Goal: Information Seeking & Learning: Learn about a topic

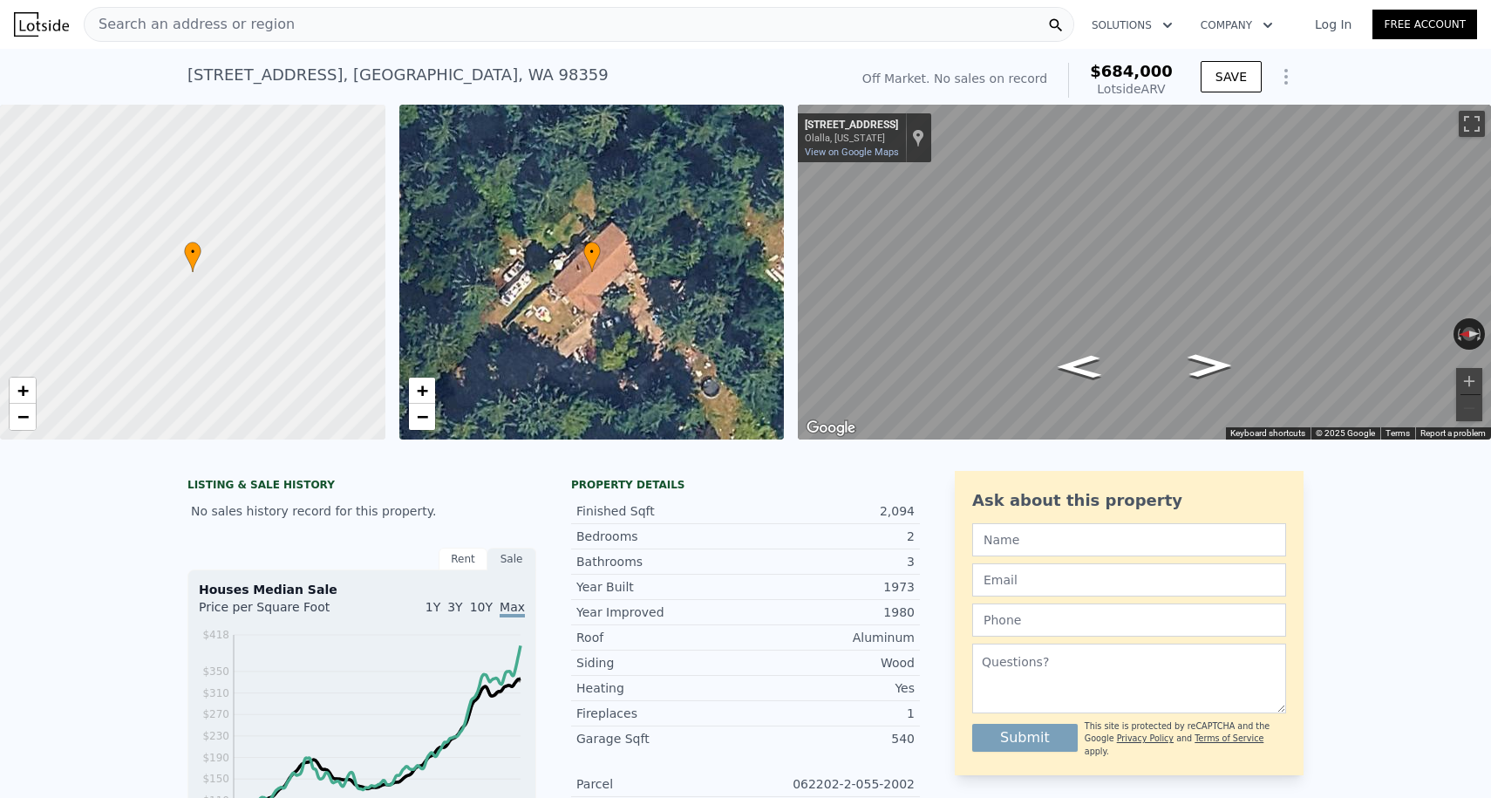
scroll to position [-1, 0]
click at [287, 16] on div "Search an address or region" at bounding box center [579, 24] width 991 height 35
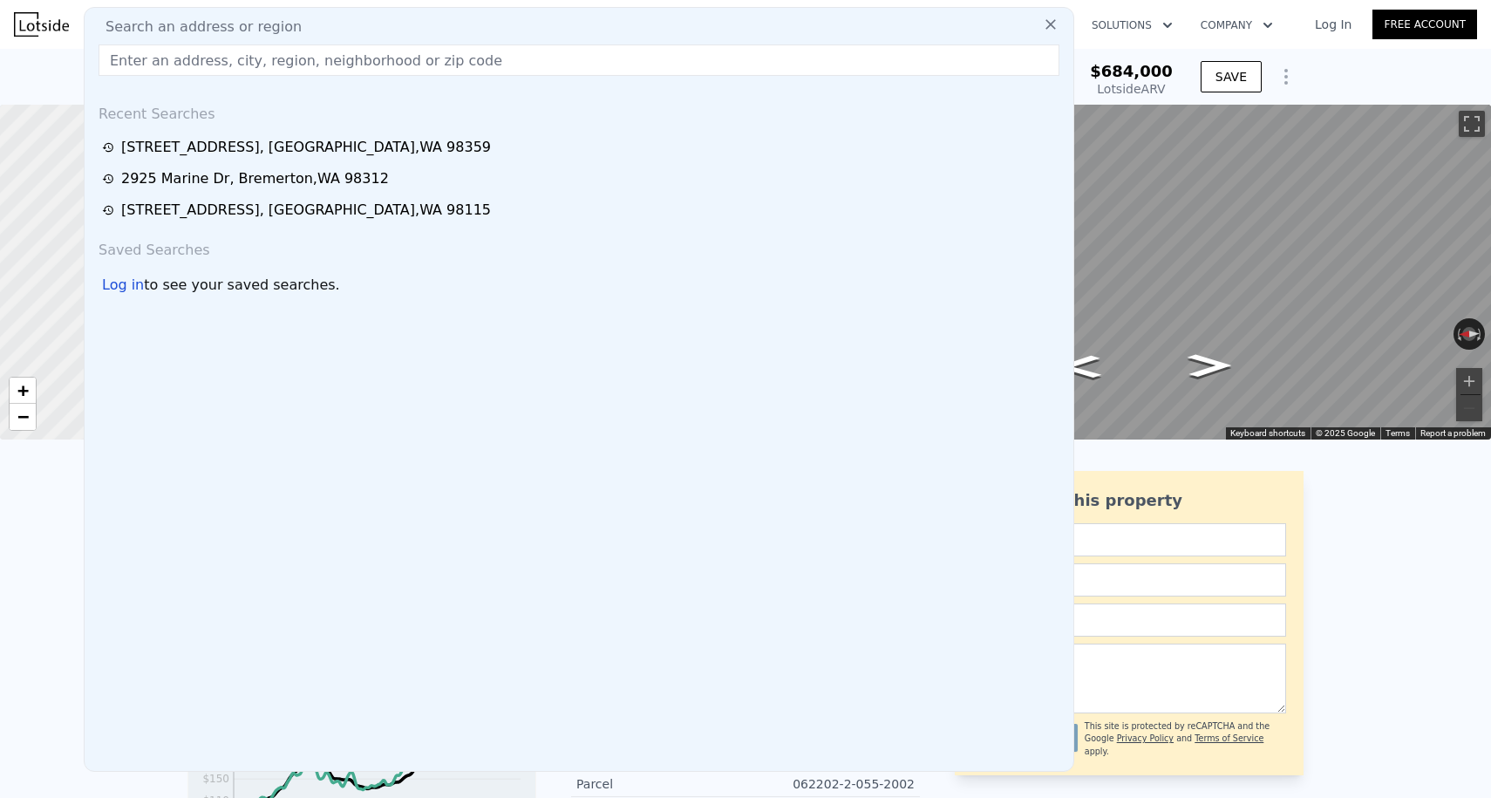
scroll to position [0, 0]
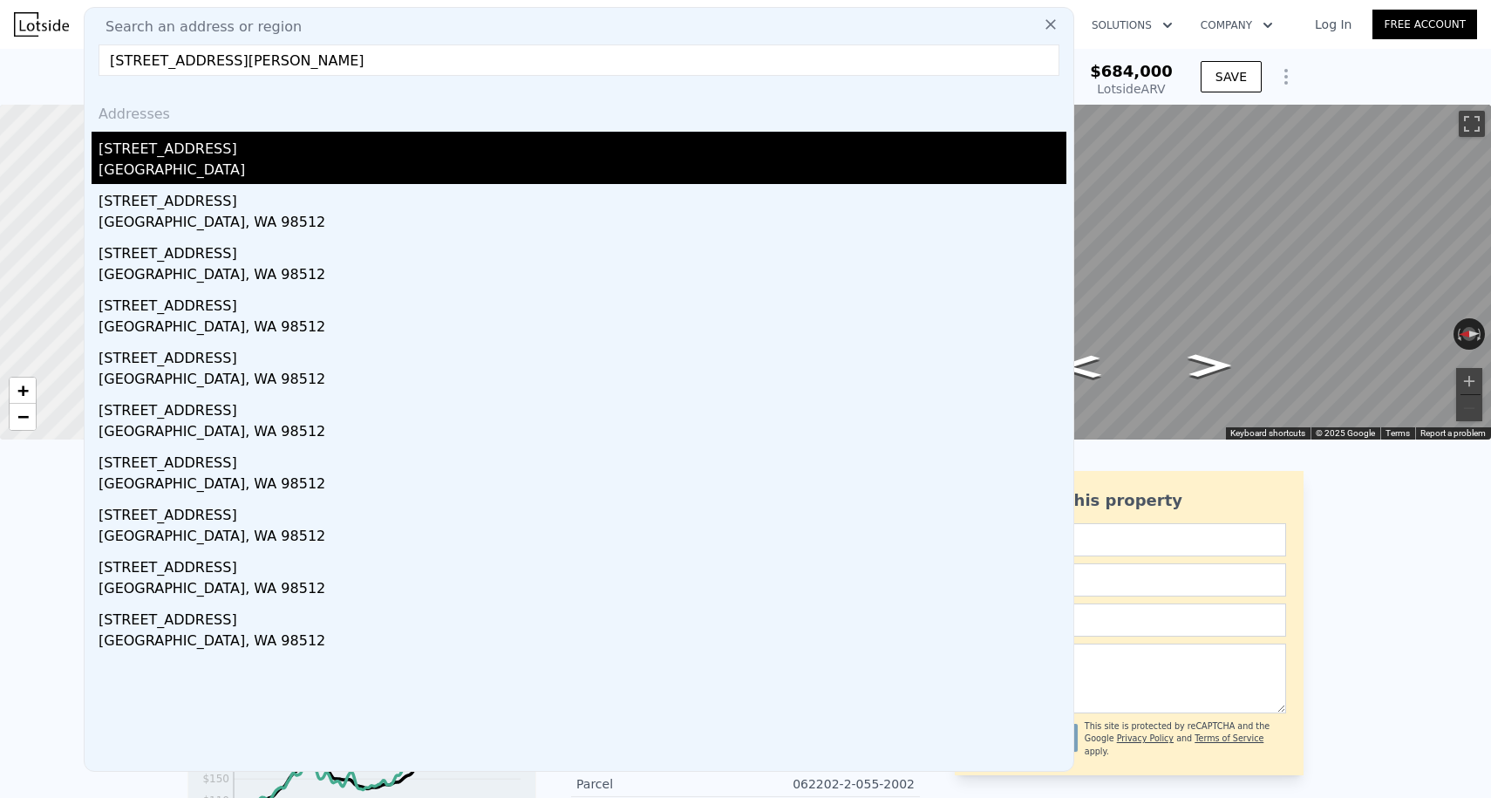
type input "[STREET_ADDRESS][PERSON_NAME]"
click at [235, 160] on div "[GEOGRAPHIC_DATA]" at bounding box center [583, 172] width 968 height 24
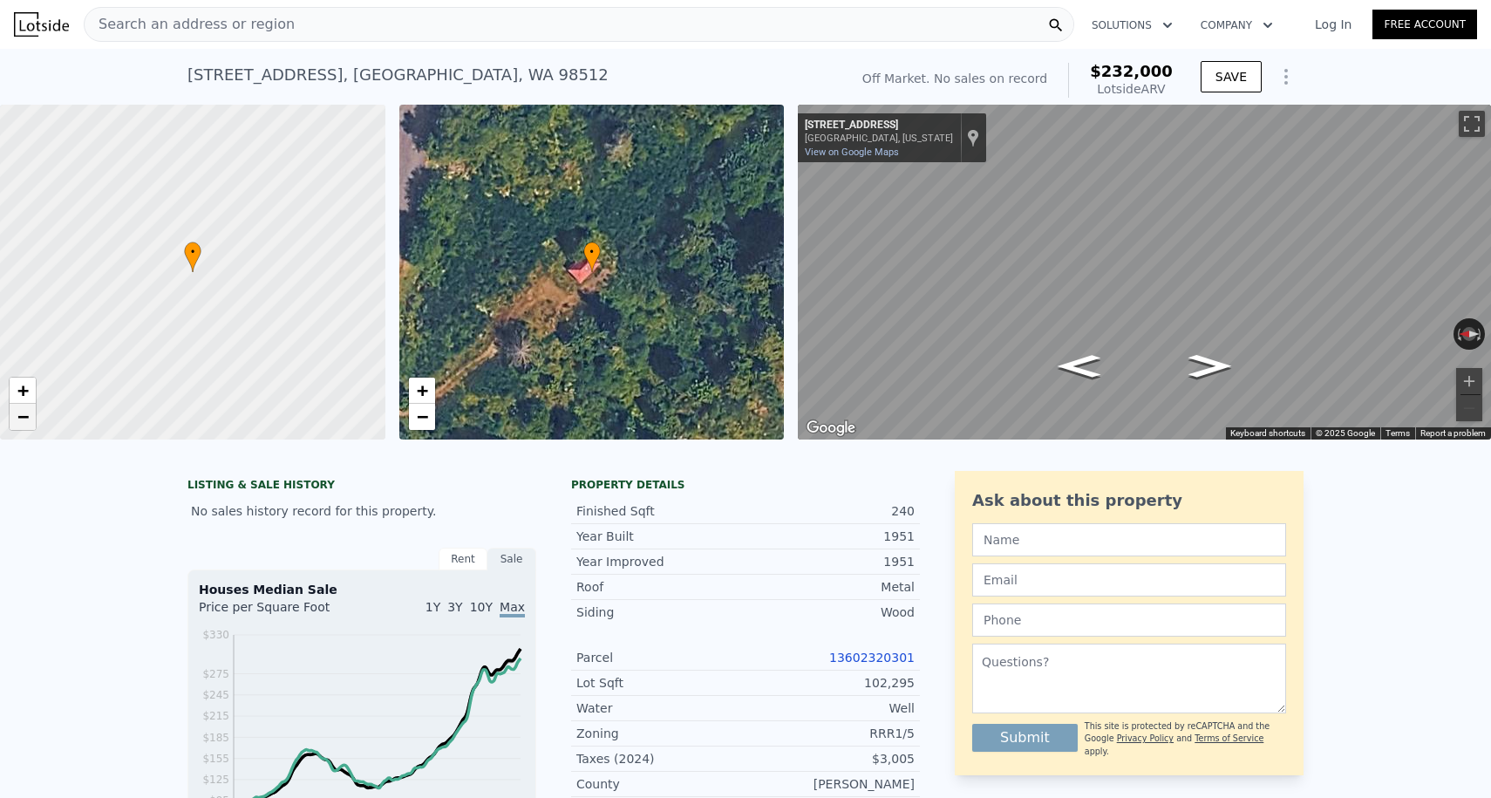
click at [33, 410] on link "−" at bounding box center [23, 417] width 26 height 26
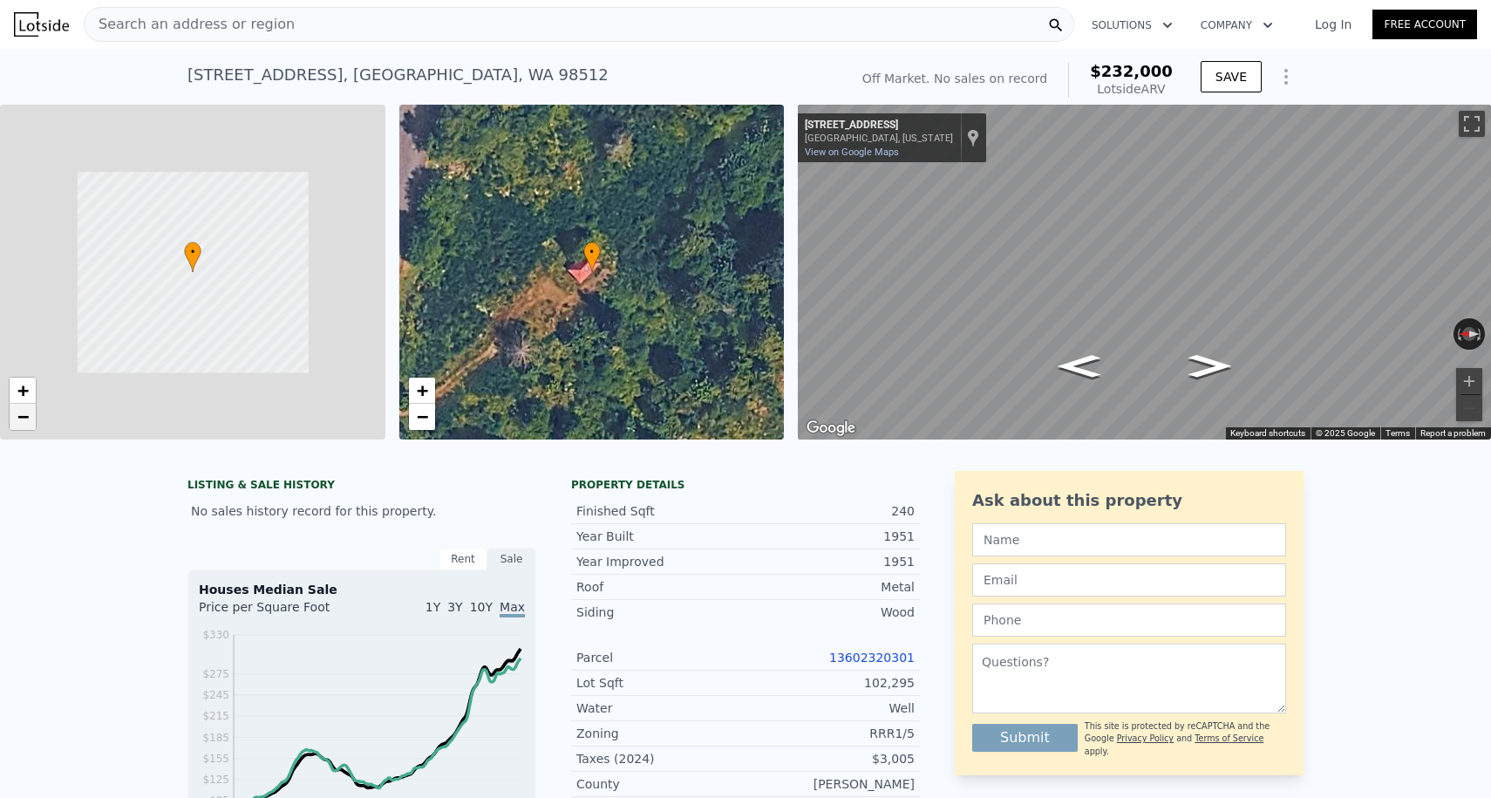
click at [33, 410] on link "−" at bounding box center [23, 417] width 26 height 26
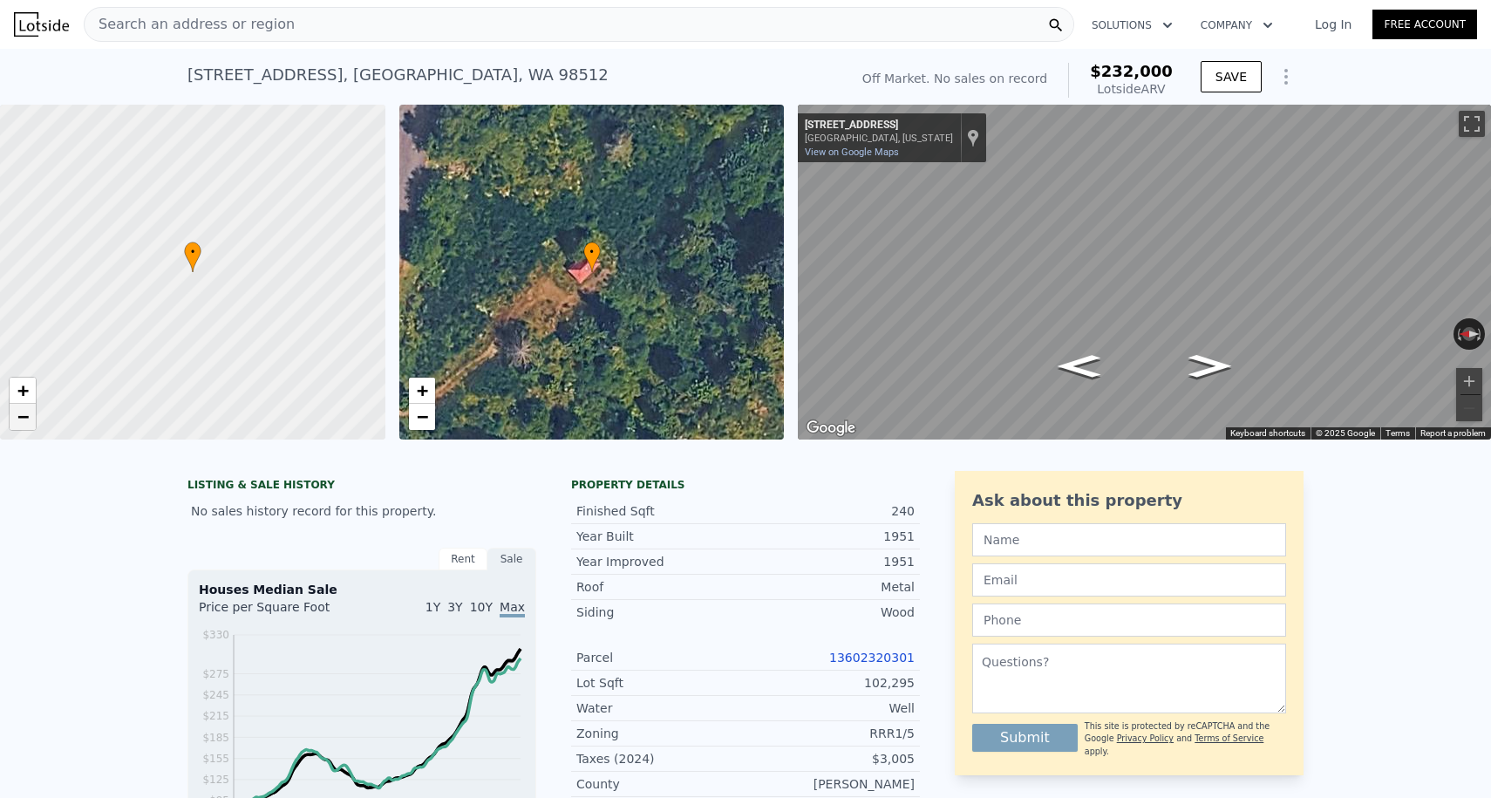
click at [33, 410] on link "−" at bounding box center [23, 417] width 26 height 26
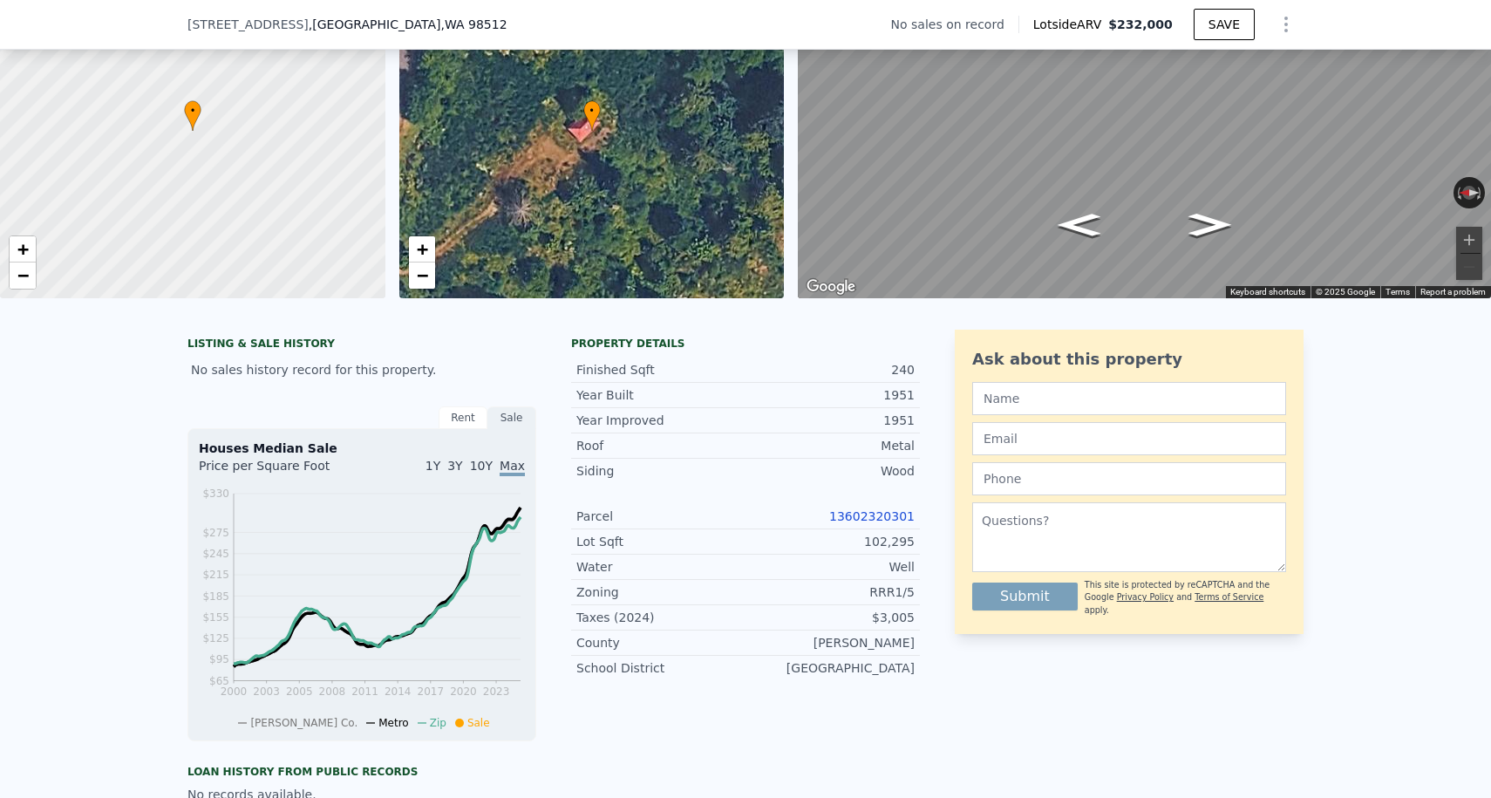
click at [867, 520] on link "13602320301" at bounding box center [871, 516] width 85 height 14
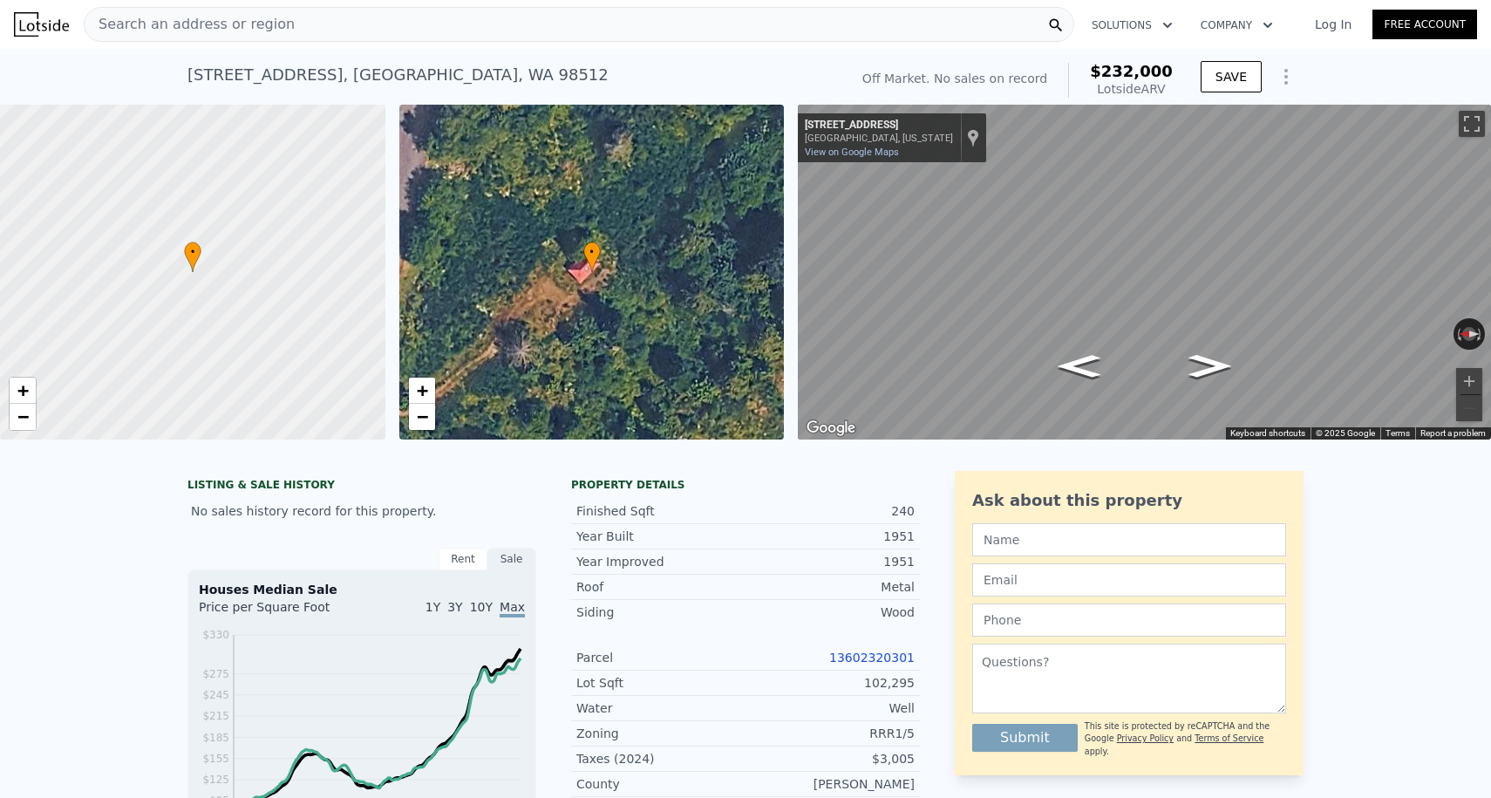
scroll to position [-3, 0]
click at [219, 59] on div "[STREET_ADDRESS] No sales on record (~ARV $232k )" at bounding box center [515, 80] width 654 height 49
click at [209, 24] on span "Search an address or region" at bounding box center [190, 24] width 210 height 21
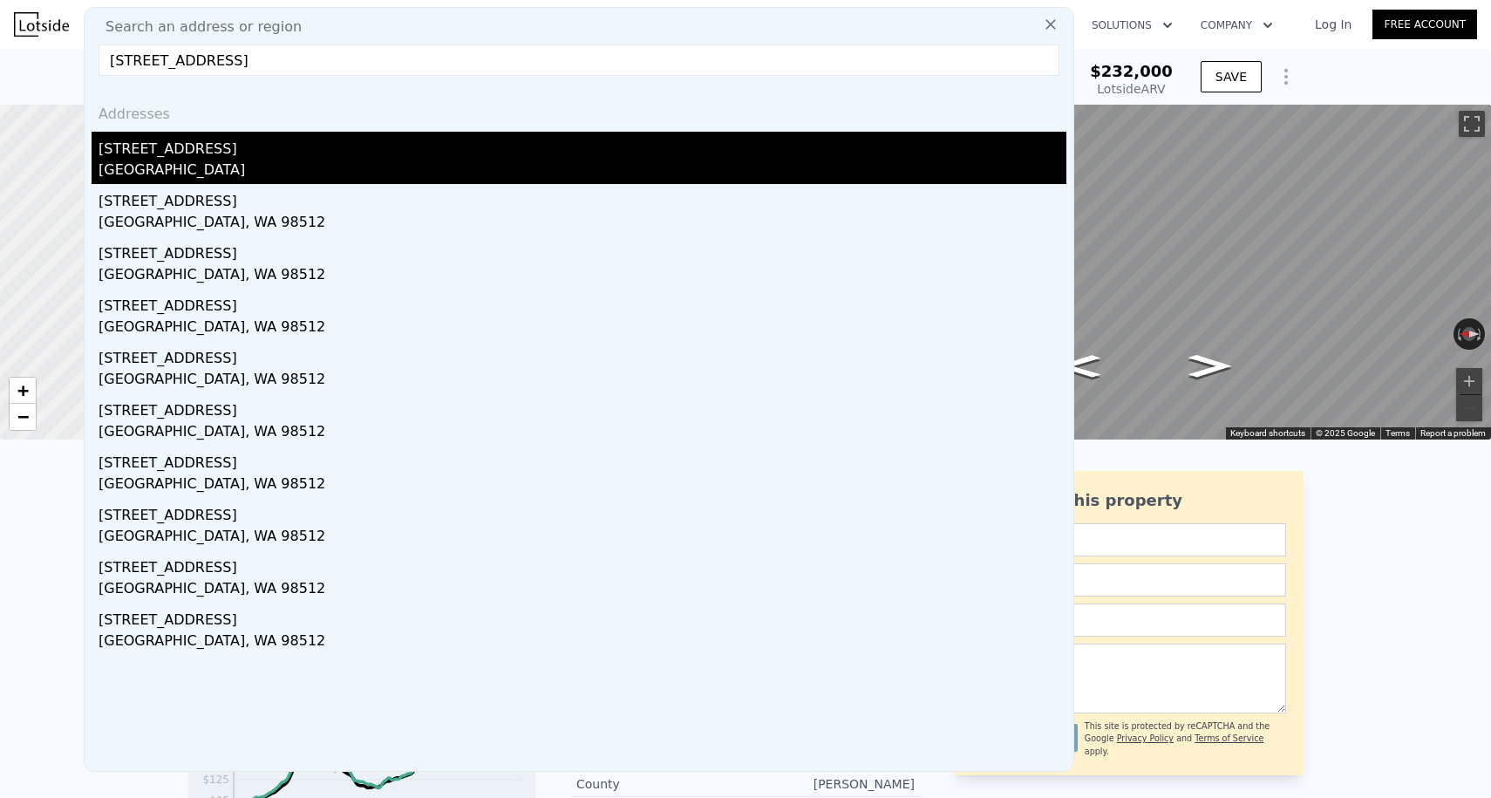
type input "[STREET_ADDRESS]"
click at [221, 170] on div "[GEOGRAPHIC_DATA]" at bounding box center [583, 172] width 968 height 24
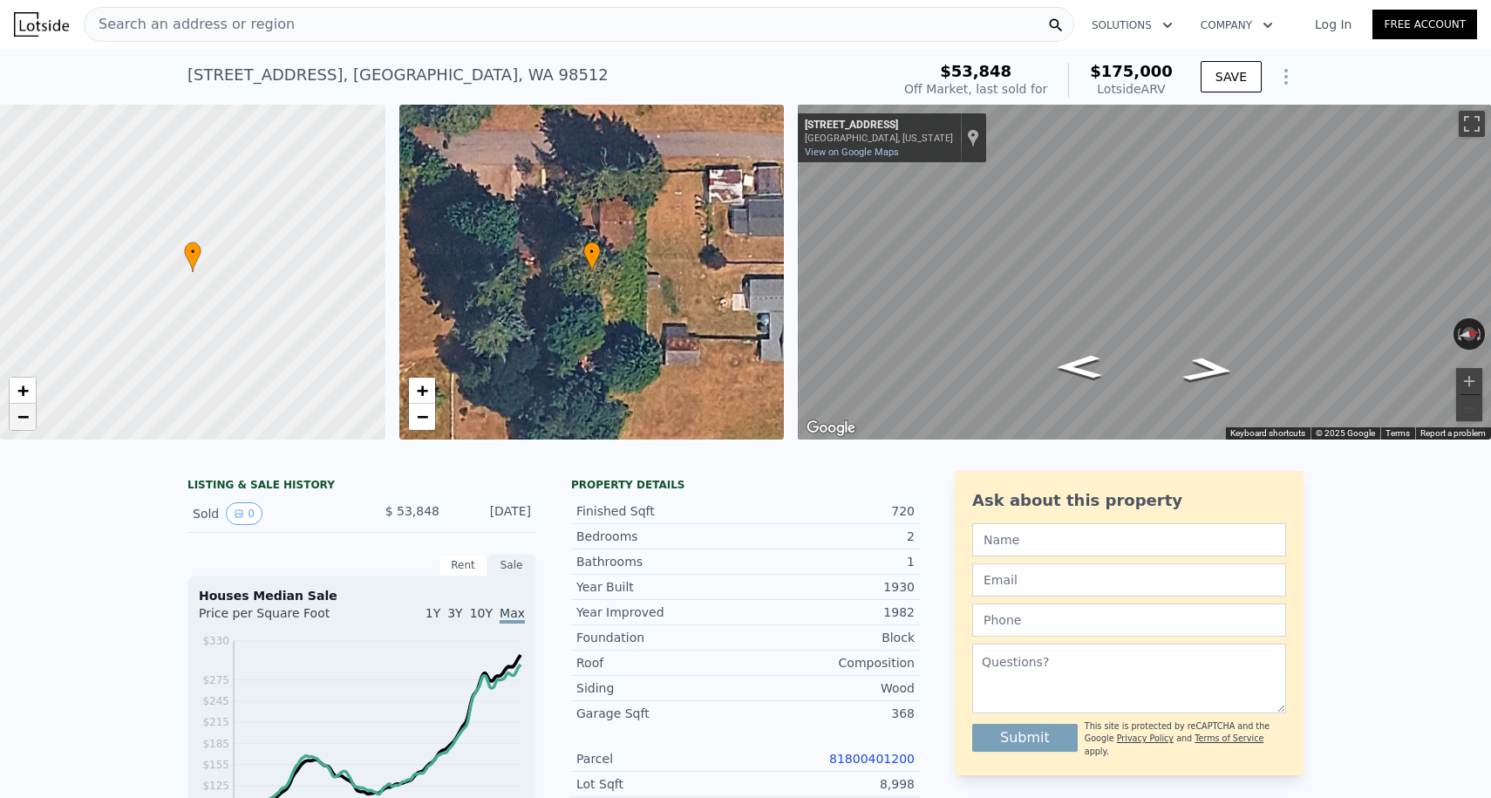
click at [31, 417] on link "−" at bounding box center [23, 417] width 26 height 26
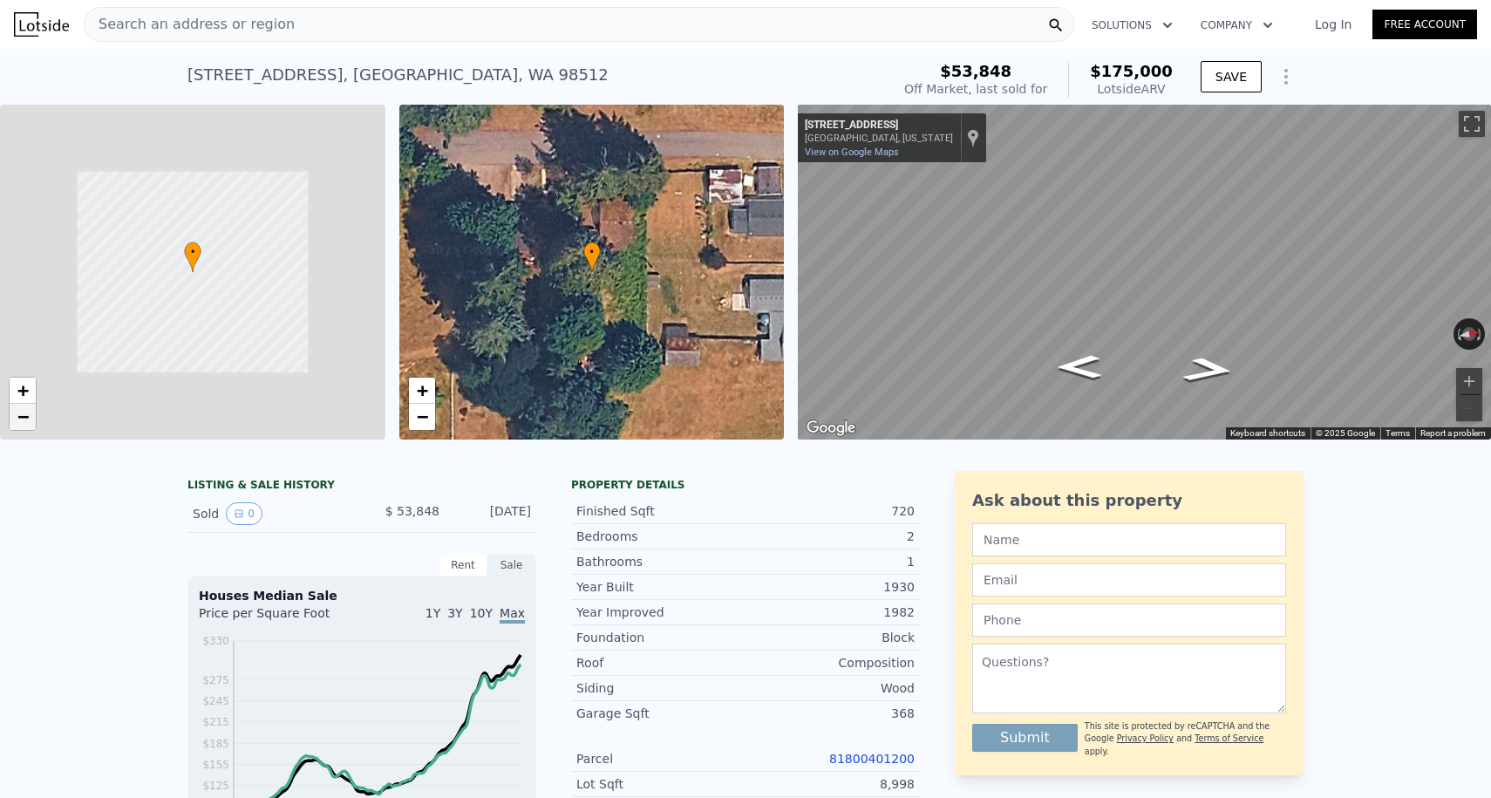
click at [31, 417] on link "−" at bounding box center [23, 417] width 26 height 26
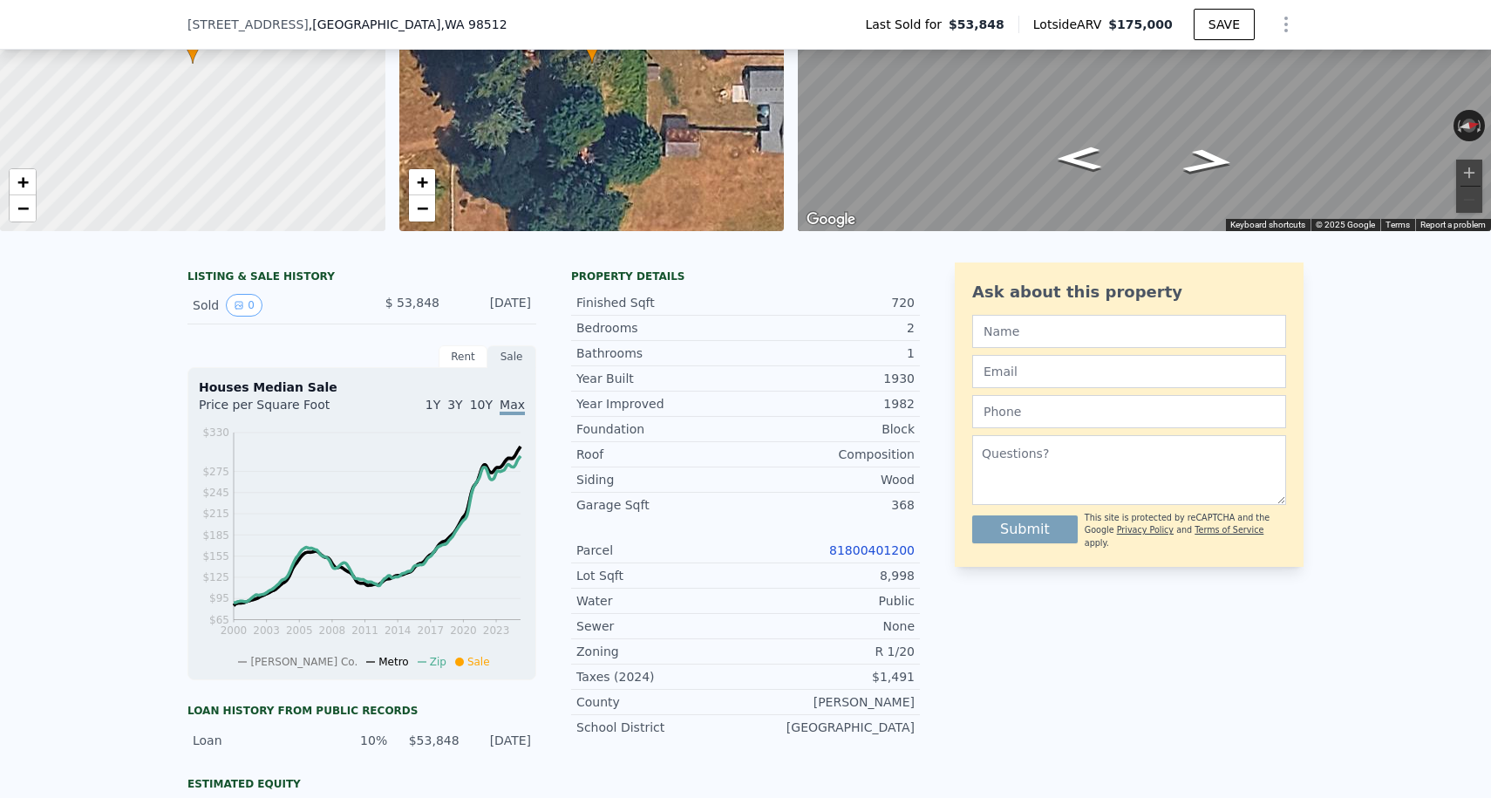
scroll to position [407, 0]
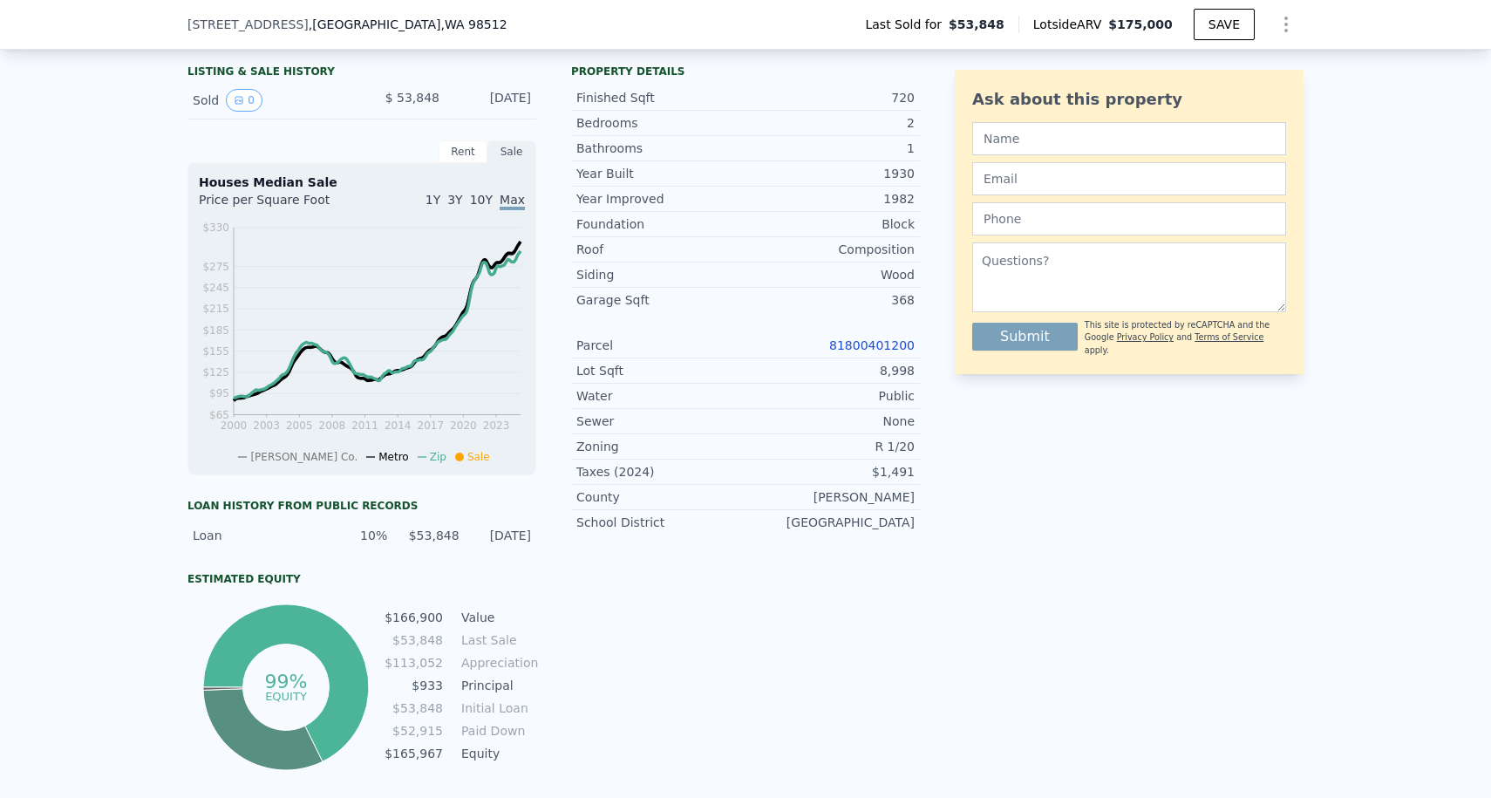
click at [856, 334] on div "Parcel 81800401200" at bounding box center [745, 345] width 349 height 25
click at [856, 345] on link "81800401200" at bounding box center [871, 345] width 85 height 14
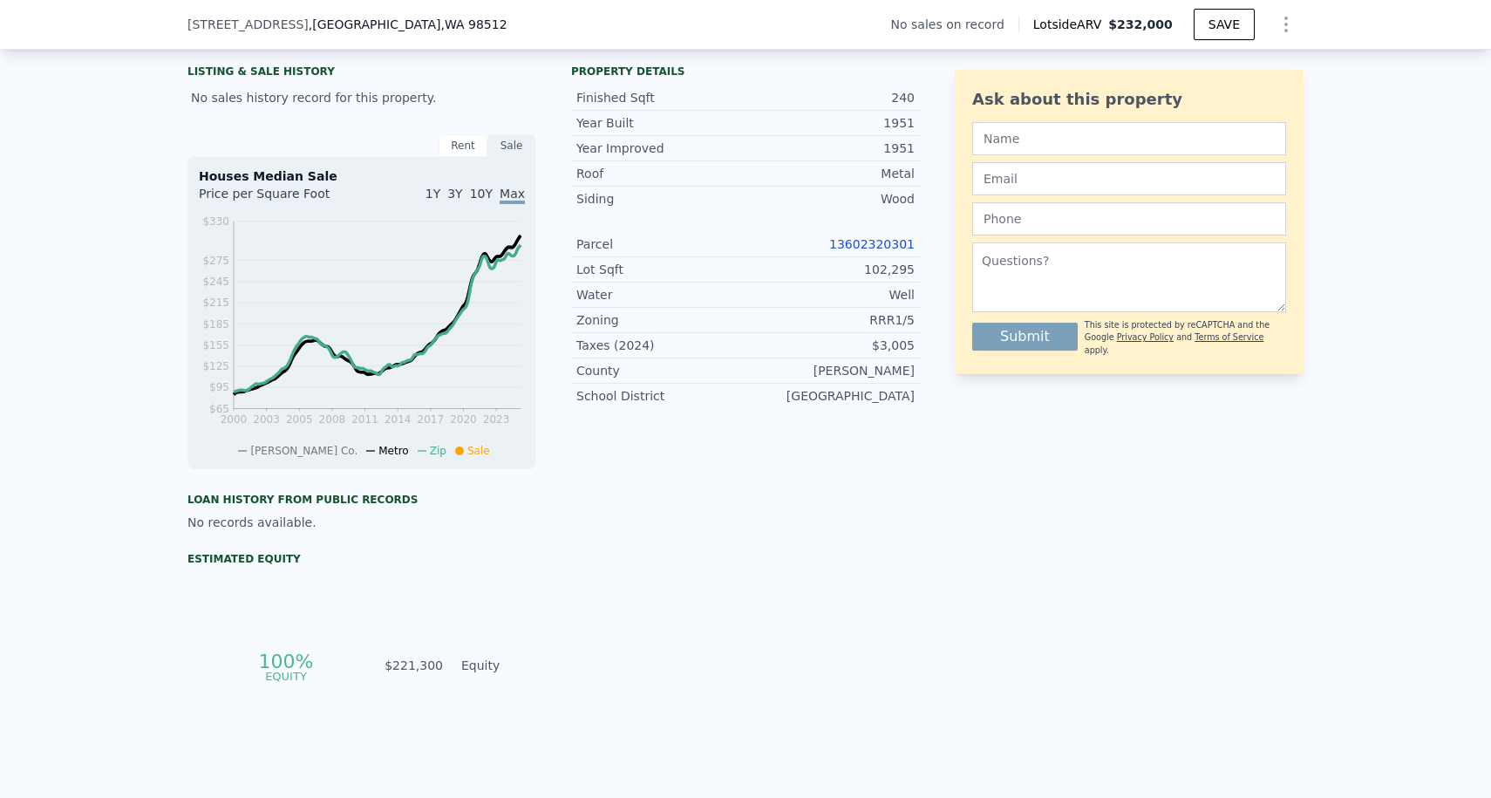
type input "$ 232,000"
type input "3"
type input "2"
type input "1864"
type input "1905"
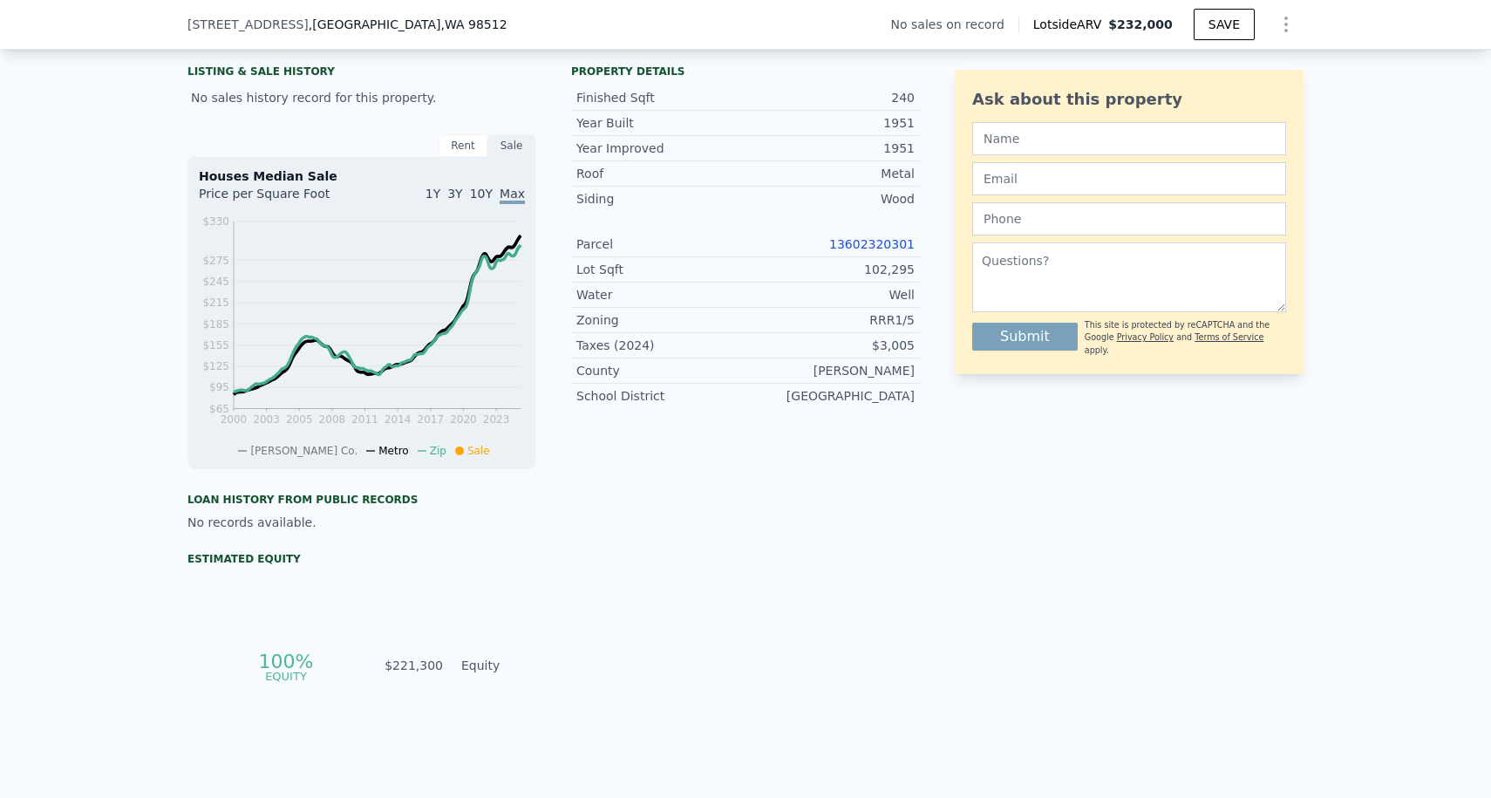
type input "69696"
type input "114563"
type input "$ 29,999"
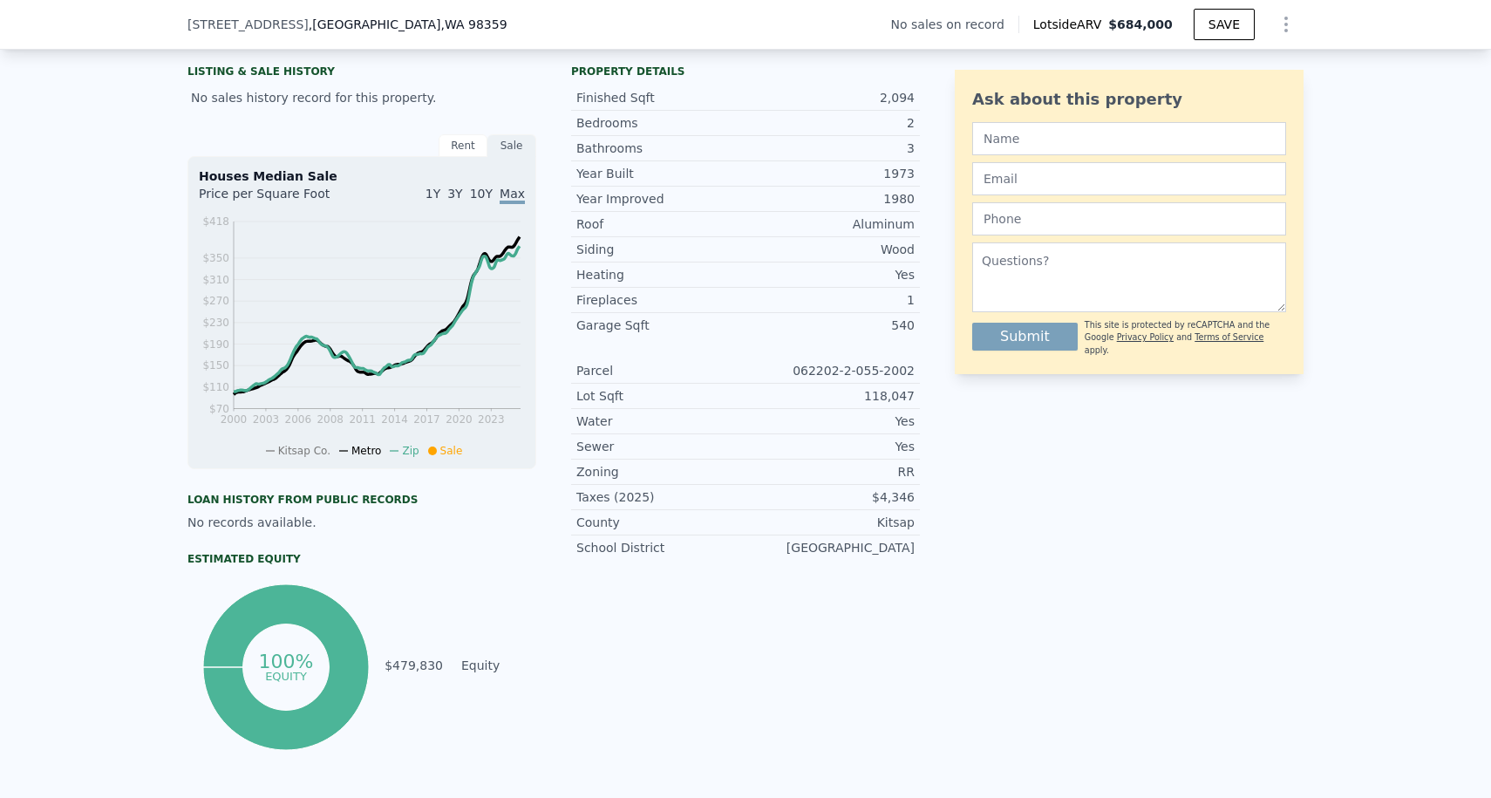
type input "$ 684,000"
type input "6"
type input "5"
type input "1.75"
type input "3"
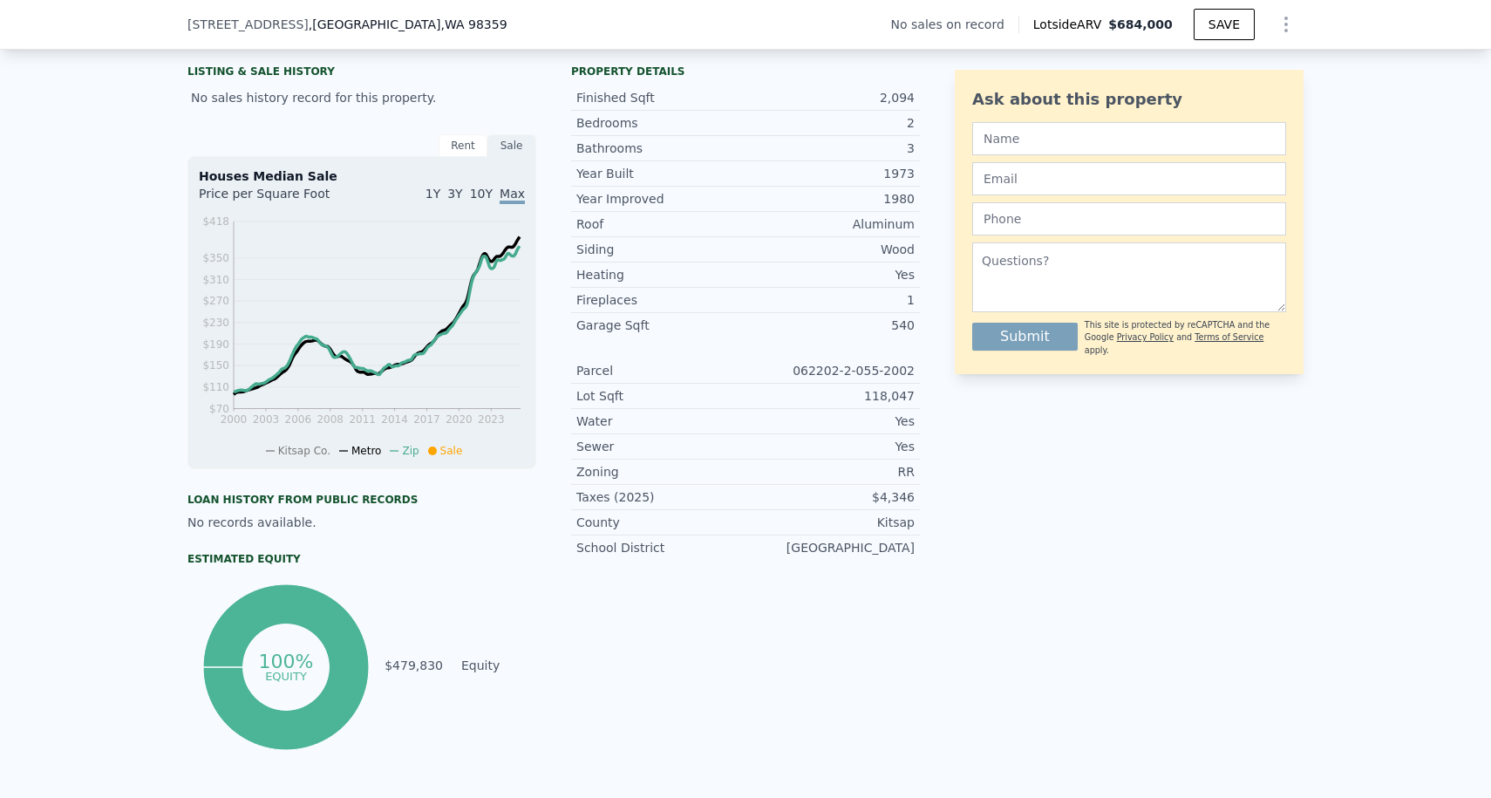
type input "1664"
type input "2908"
type input "86249"
type input "209524"
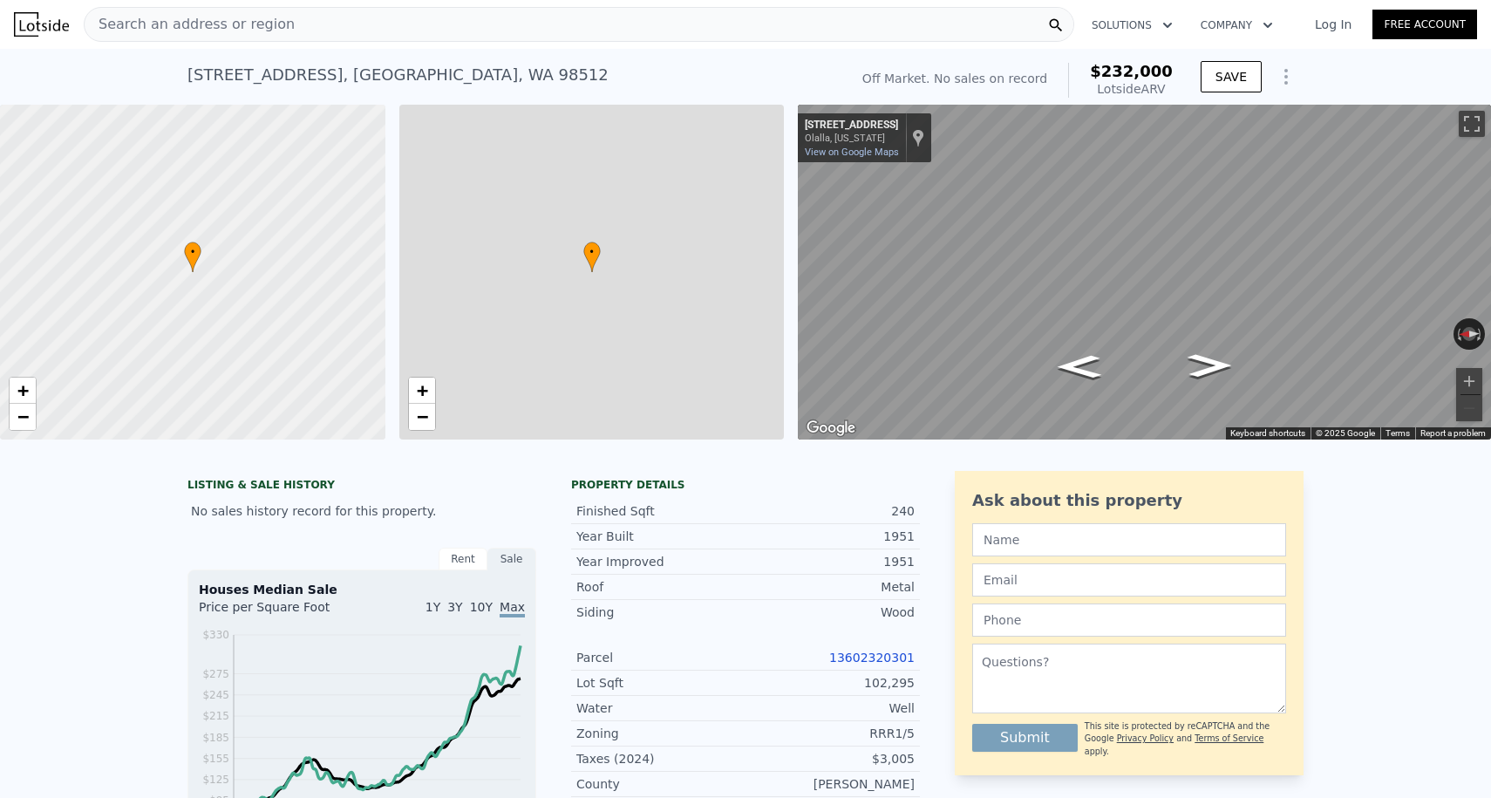
type input "$ 232,000"
type input "4"
type input "2"
type input "2.5"
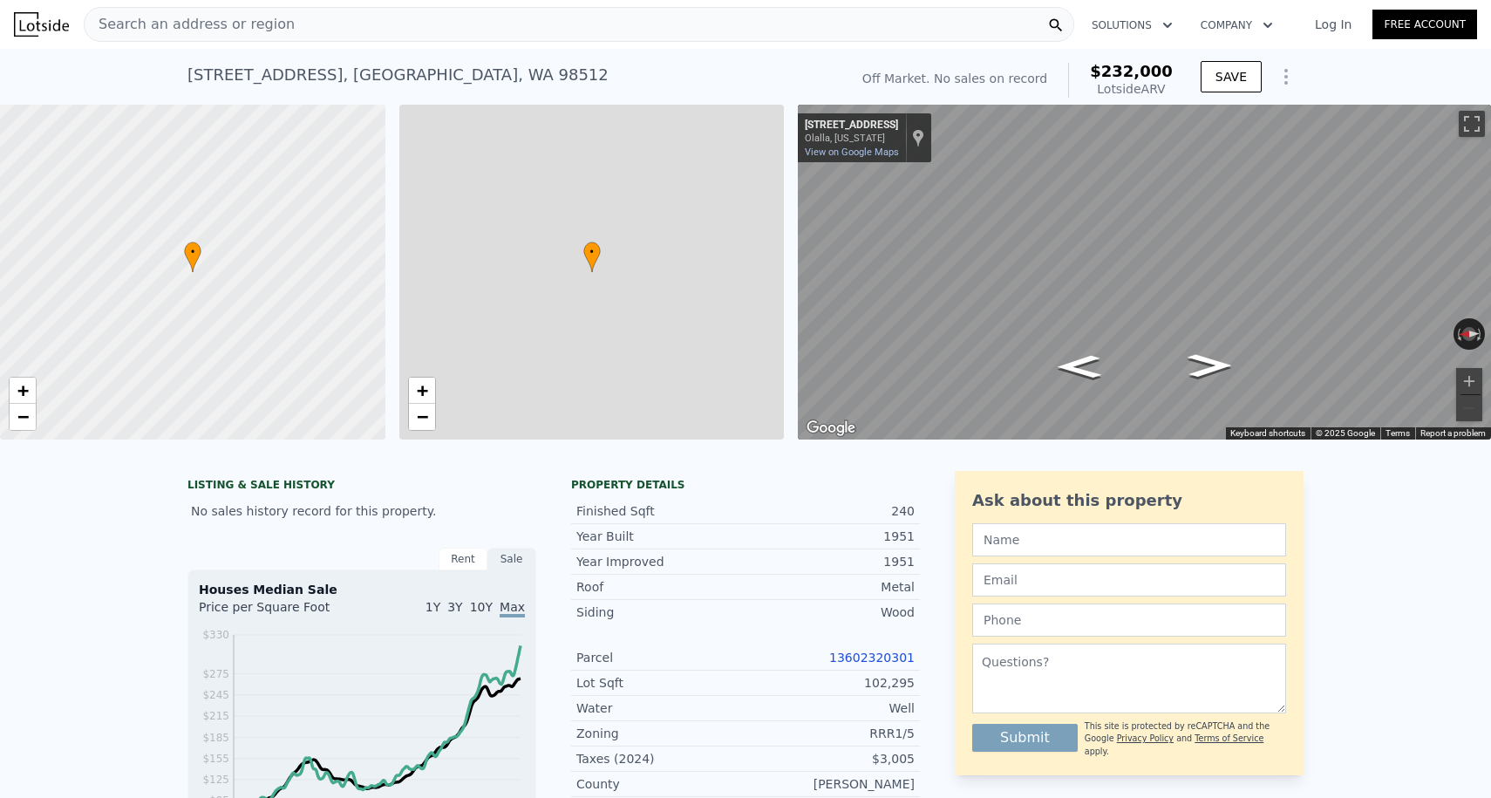
type input "1864"
type input "1905"
type input "69696"
type input "114563"
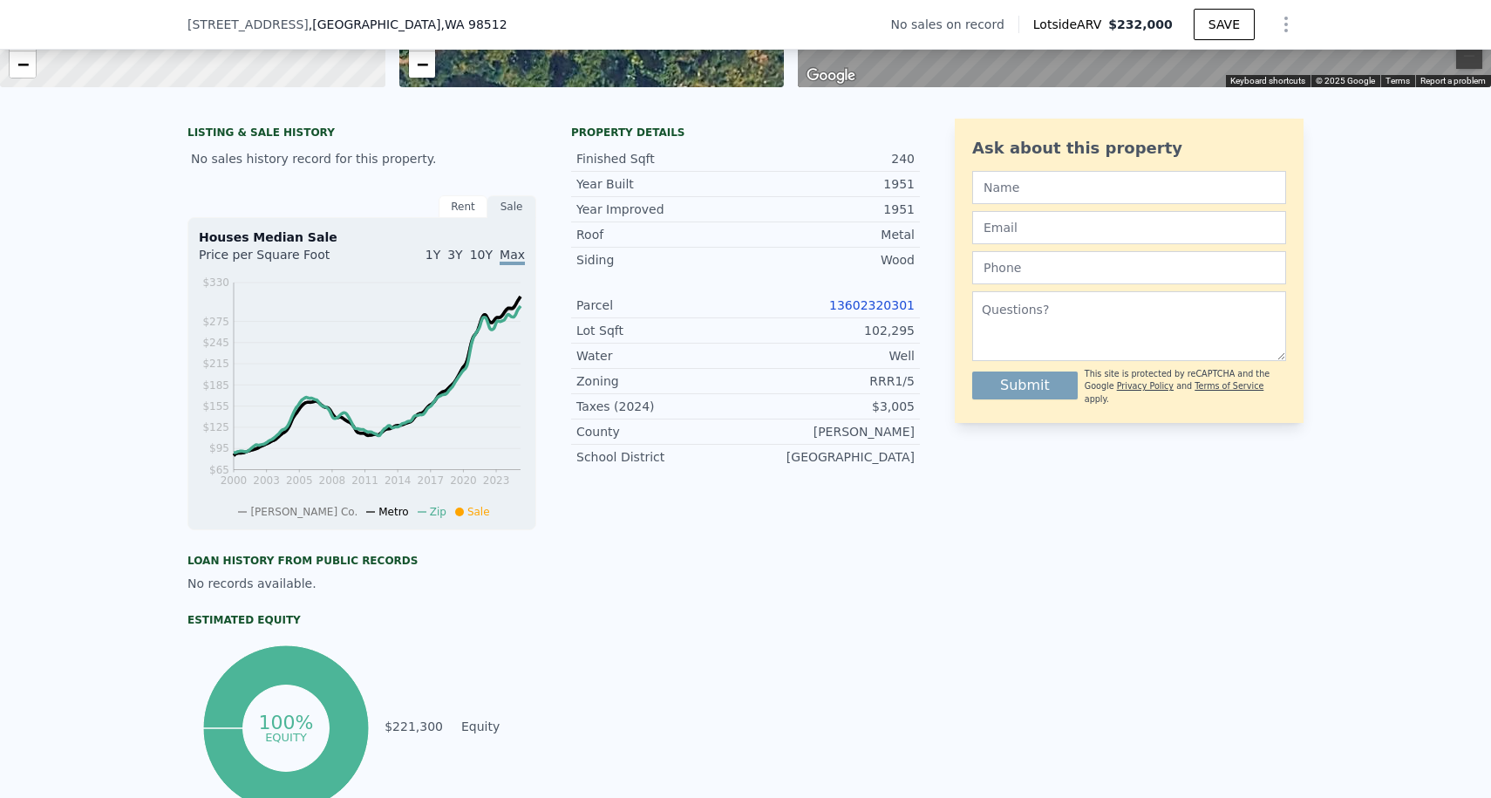
scroll to position [296, 0]
